Goal: Find specific page/section: Find specific page/section

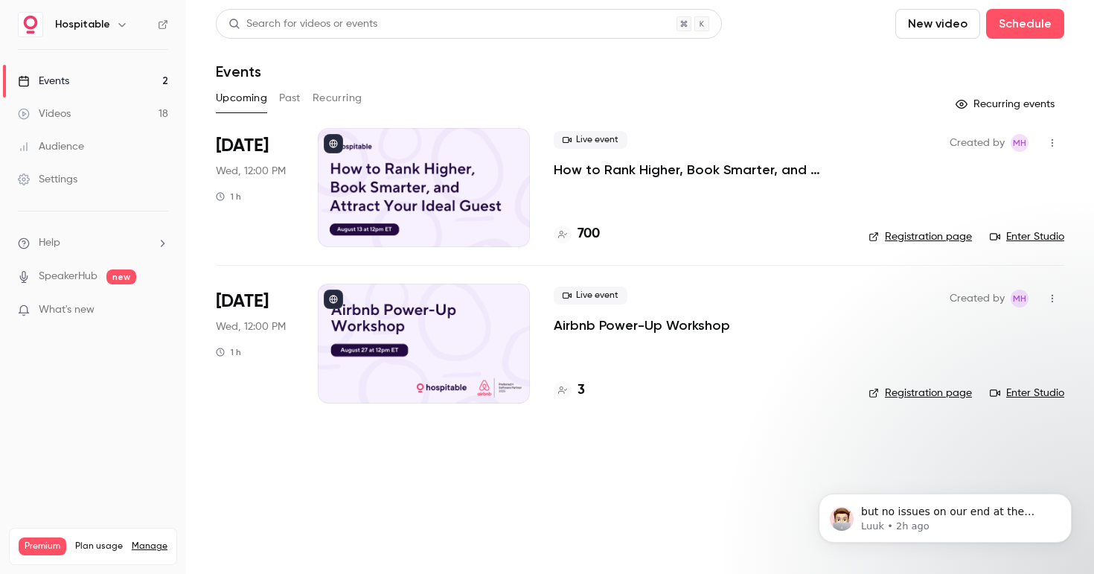
click at [1031, 236] on link "Enter Studio" at bounding box center [1027, 236] width 74 height 15
